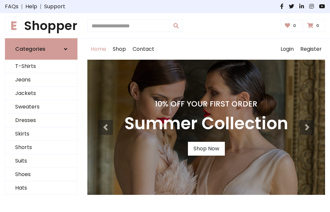
click at [165, 106] on h4 "10% Off Your First Order" at bounding box center [206, 103] width 164 height 9
click at [206, 149] on link "Shop Now" at bounding box center [206, 149] width 37 height 14
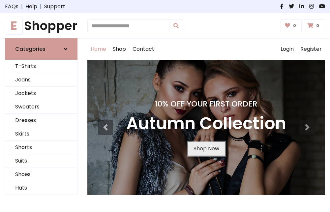
click at [206, 149] on link "Shop Now" at bounding box center [206, 149] width 37 height 14
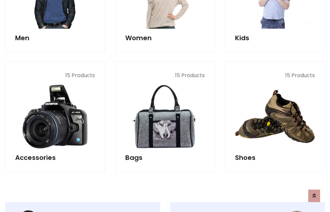
scroll to position [657, 0]
